Goal: Information Seeking & Learning: Understand process/instructions

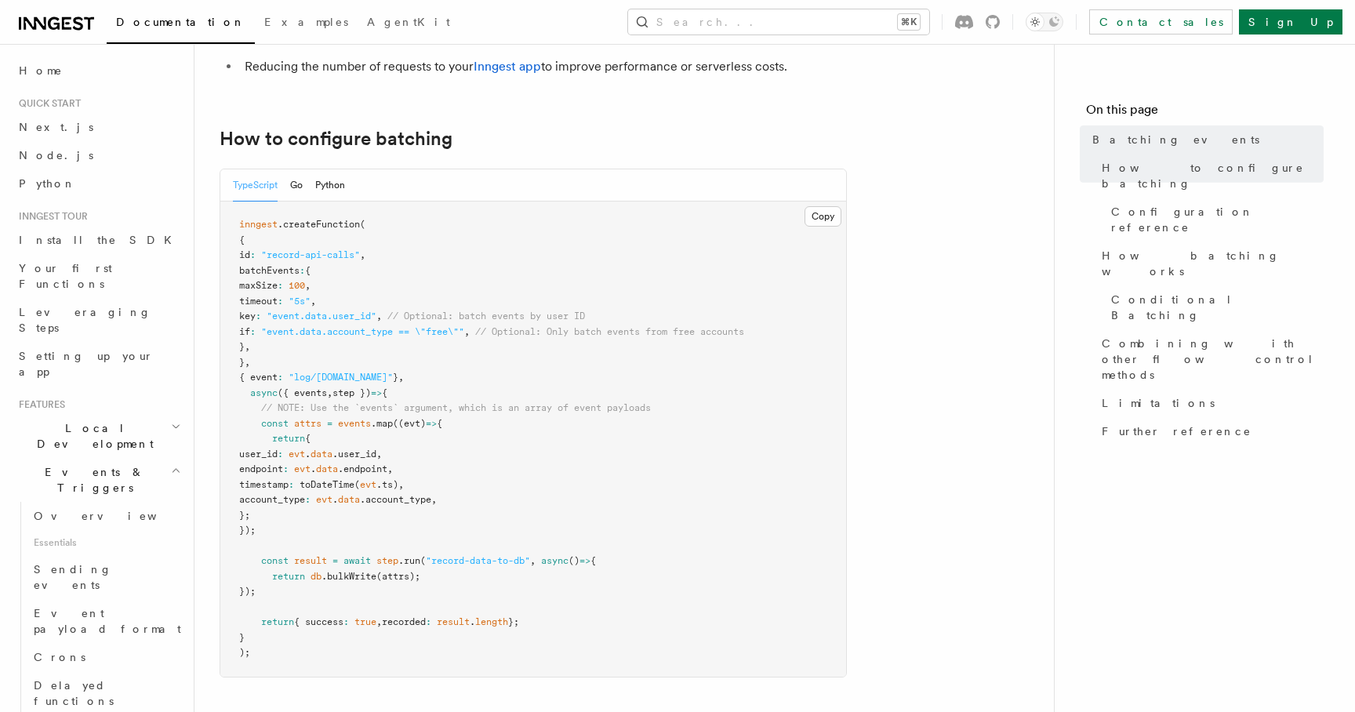
scroll to position [232, 0]
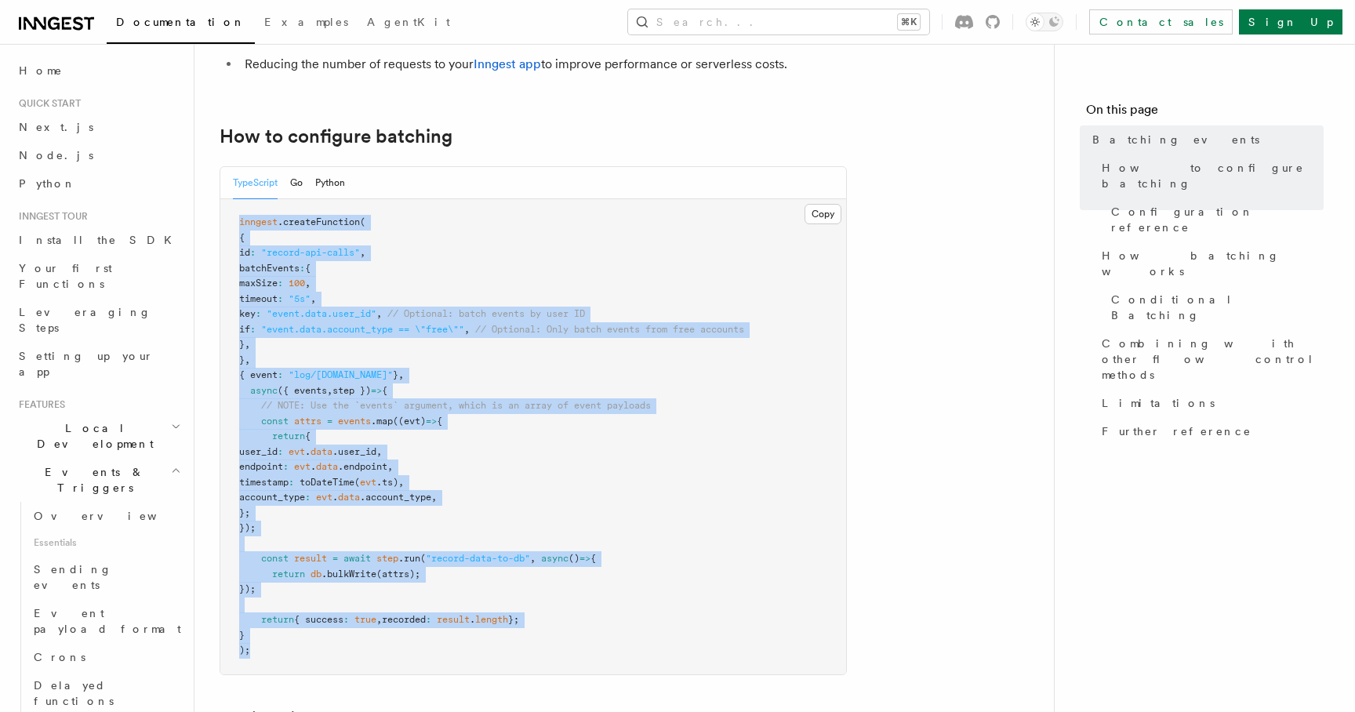
drag, startPoint x: 252, startPoint y: 653, endPoint x: 216, endPoint y: 218, distance: 436.7
copy code "inngest .createFunction ( { id : "record-api-calls" , batchEvents : { maxSize :…"
click at [430, 314] on span "// Optional: batch events by user ID" at bounding box center [486, 313] width 198 height 11
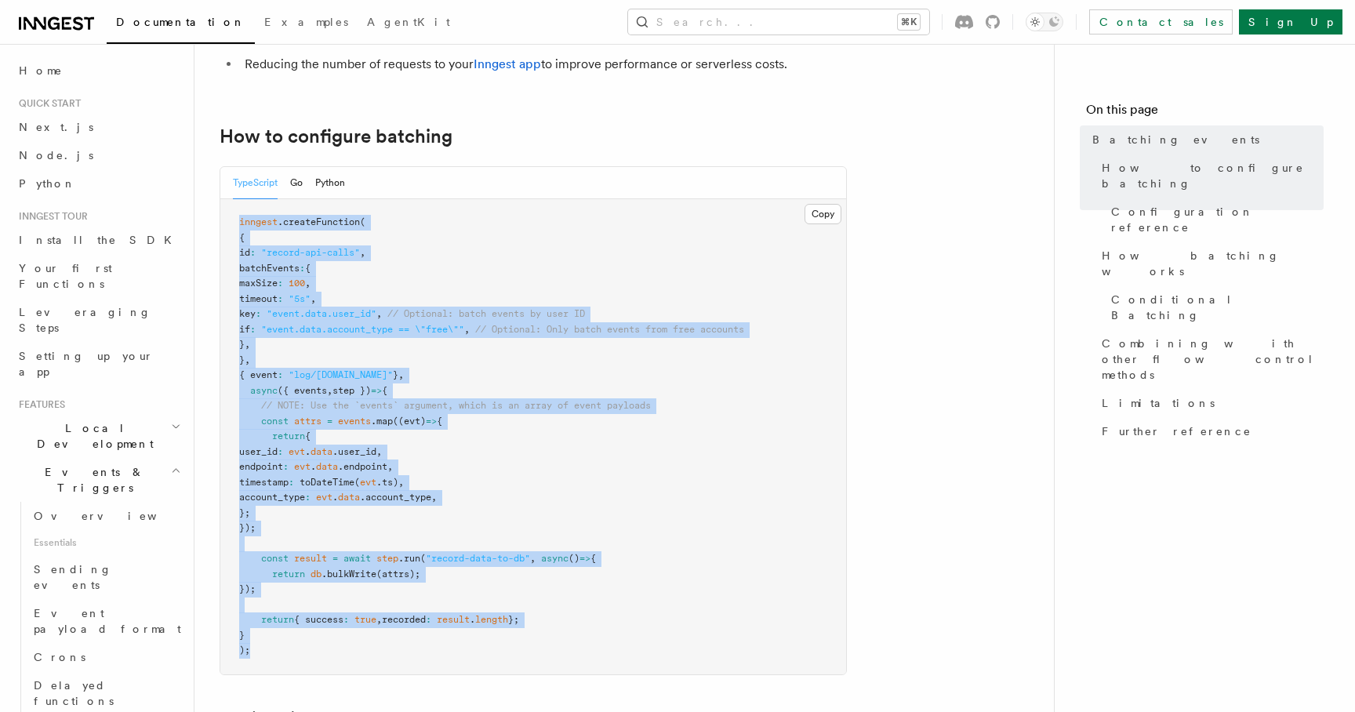
drag, startPoint x: 252, startPoint y: 653, endPoint x: 200, endPoint y: 225, distance: 431.3
copy code "inngest .createFunction ( { id : "record-api-calls" , batchEvents : { maxSize :…"
click at [462, 465] on pre "inngest .createFunction ( { id : "record-api-calls" , batchEvents : { maxSize :…" at bounding box center [533, 436] width 626 height 475
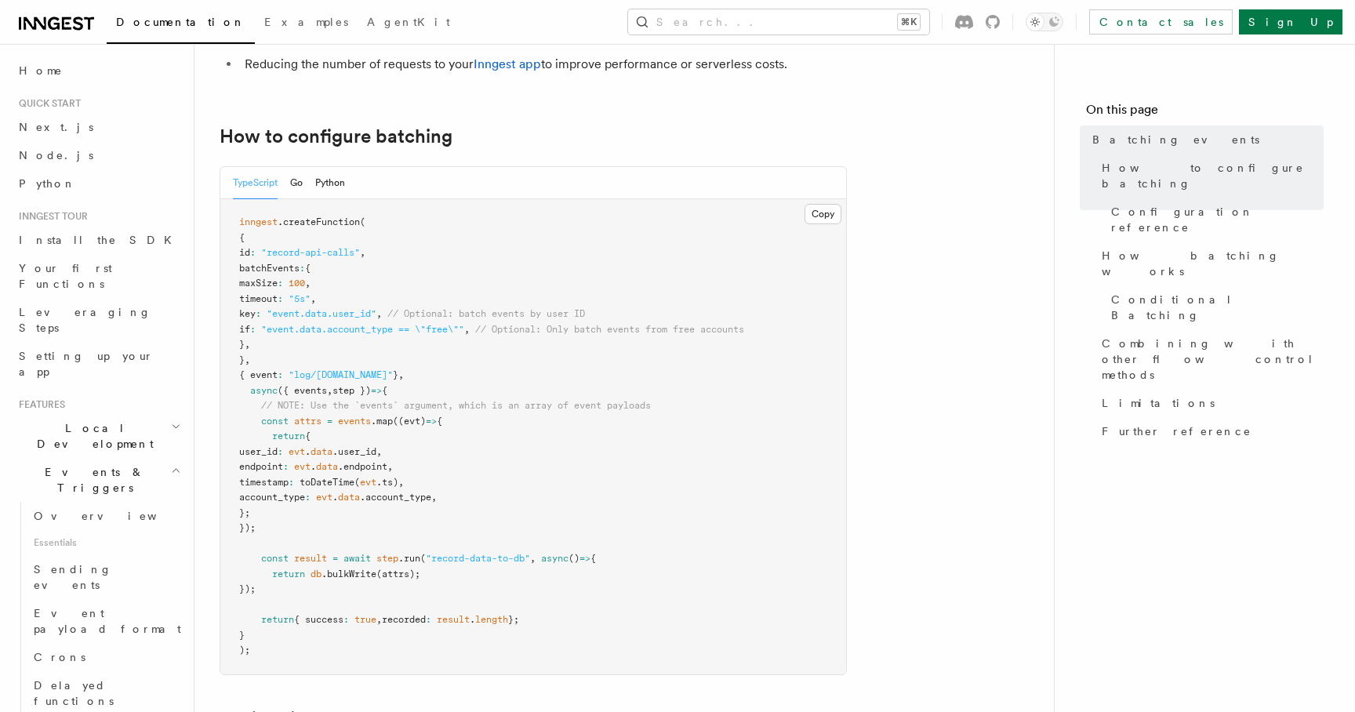
click at [352, 422] on span "events" at bounding box center [354, 421] width 33 height 11
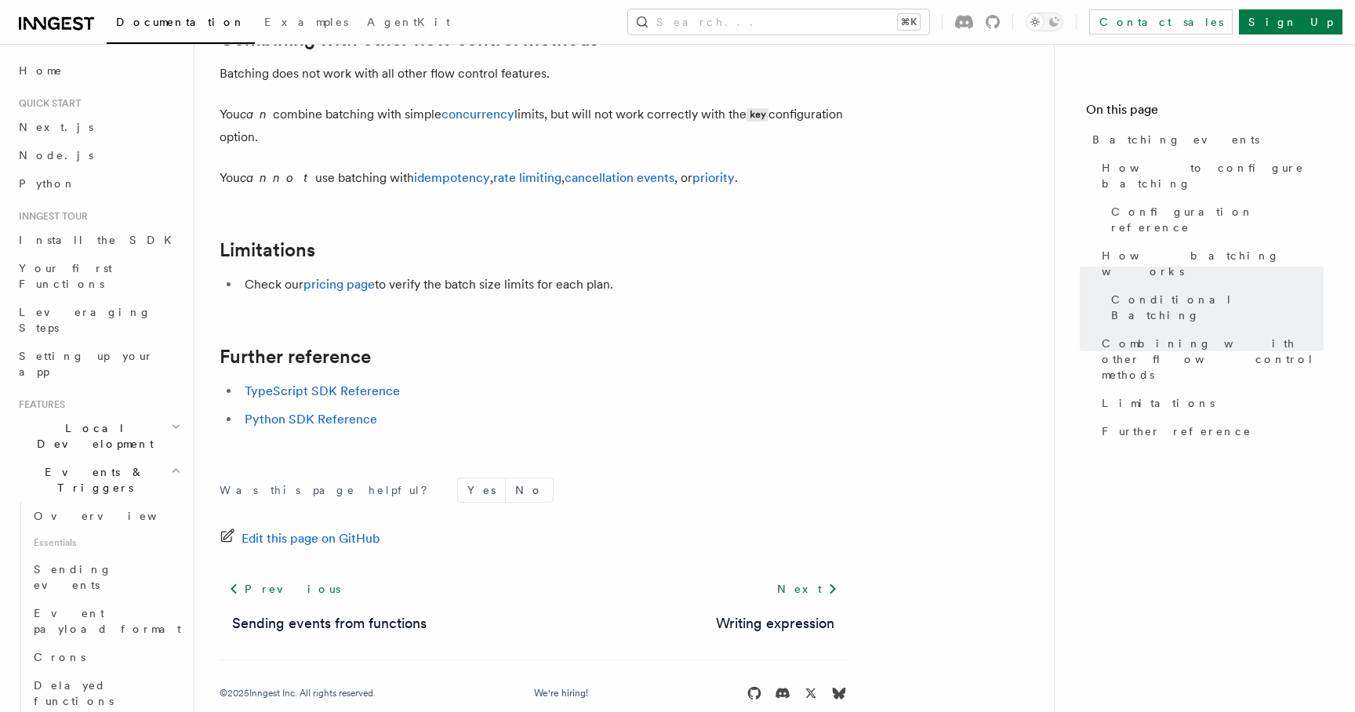
scroll to position [1742, 0]
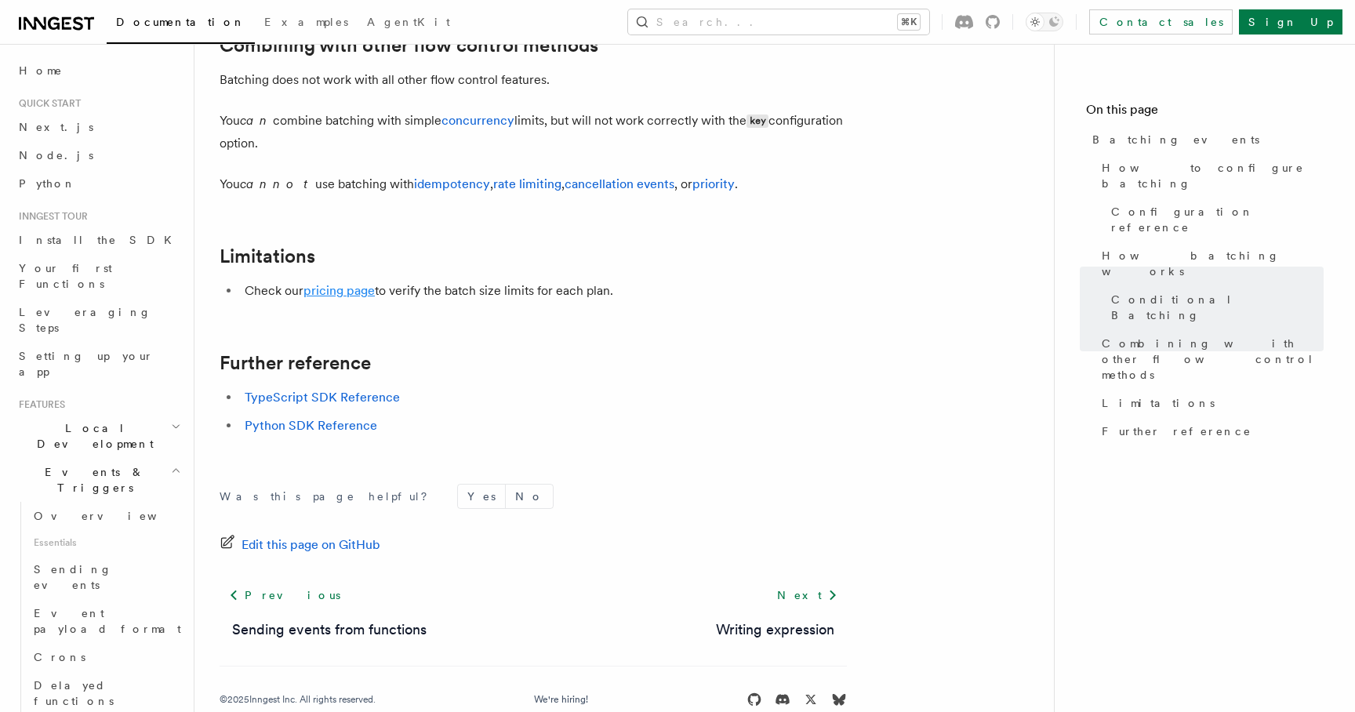
click at [354, 296] on link "pricing page" at bounding box center [338, 290] width 71 height 15
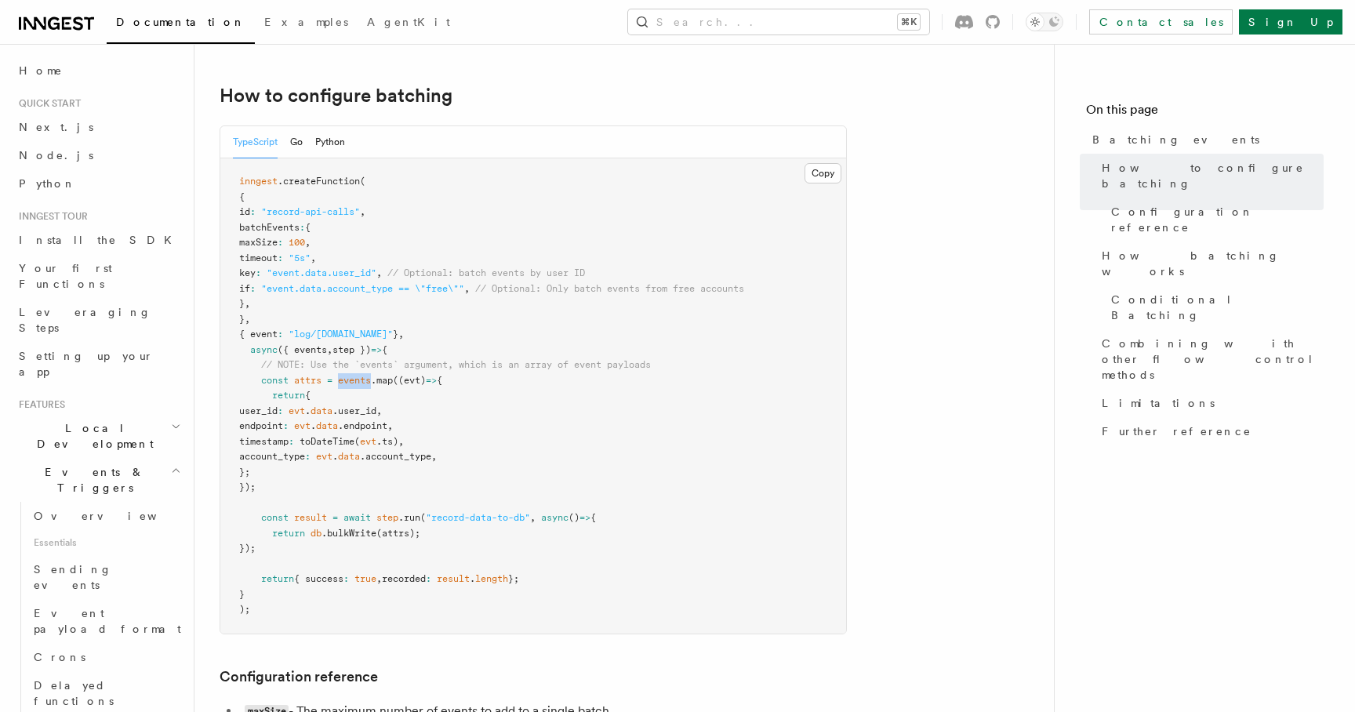
scroll to position [227, 0]
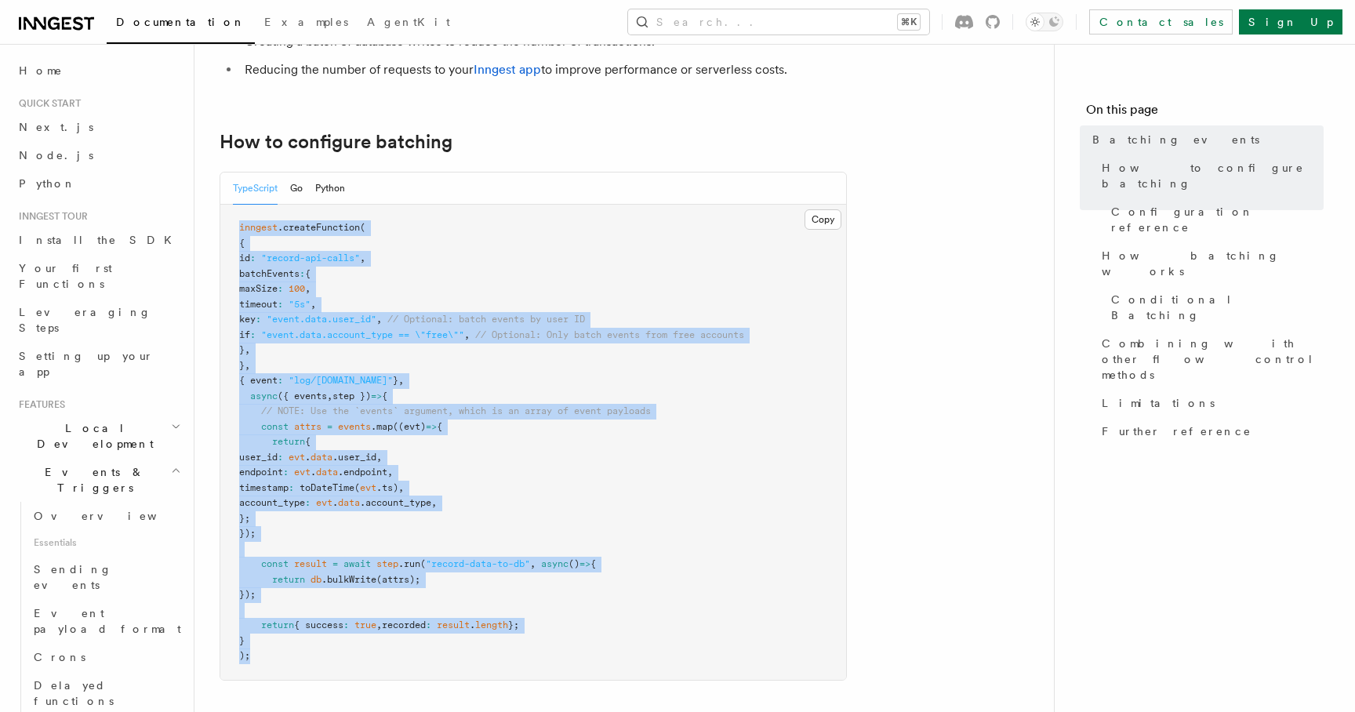
drag, startPoint x: 260, startPoint y: 660, endPoint x: 216, endPoint y: 225, distance: 437.4
copy code "inngest .createFunction ( { id : "record-api-calls" , batchEvents : { maxSize :…"
